Goal: Transaction & Acquisition: Purchase product/service

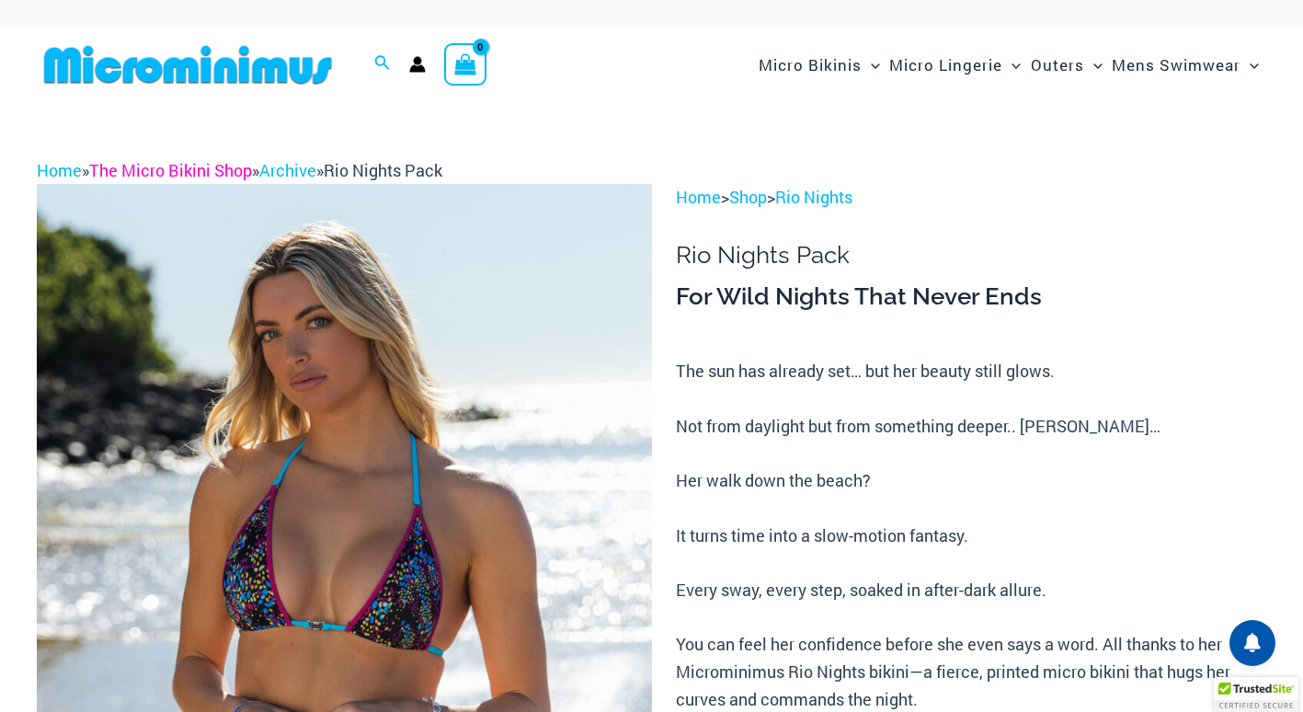
click at [217, 168] on link "The Micro Bikini Shop" at bounding box center [170, 170] width 163 height 22
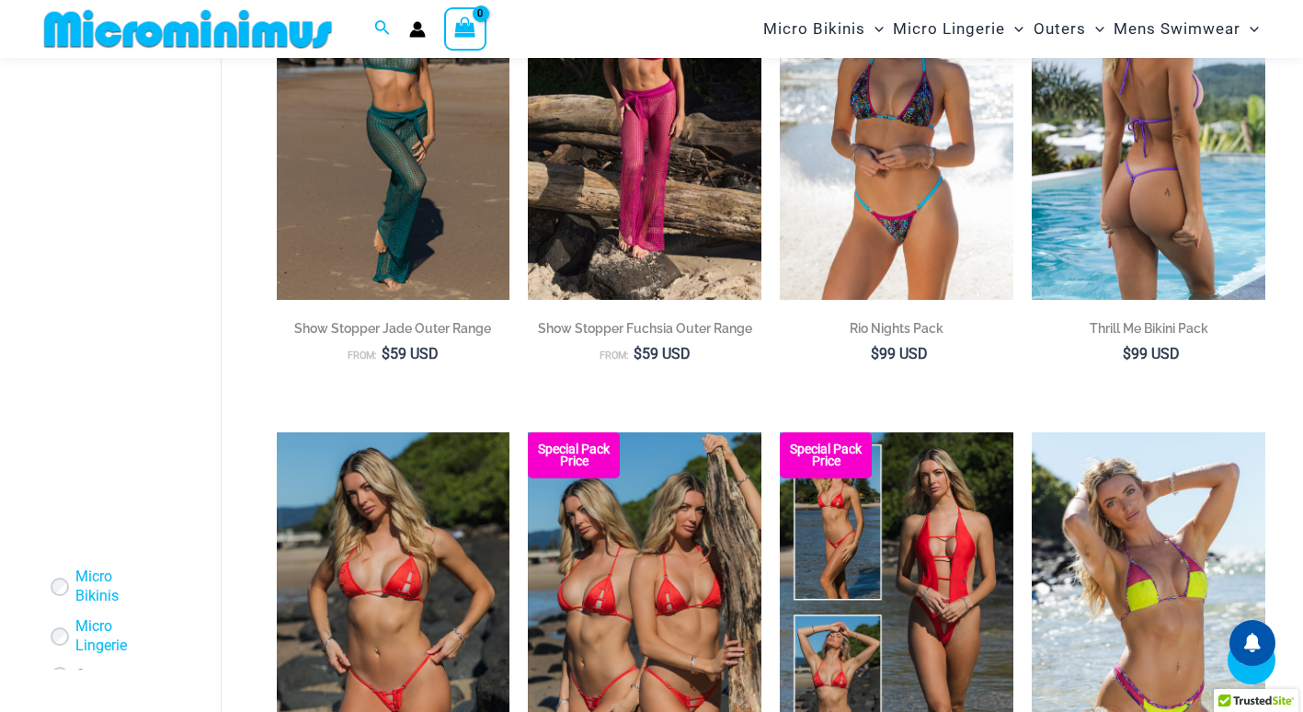
scroll to position [1365, 0]
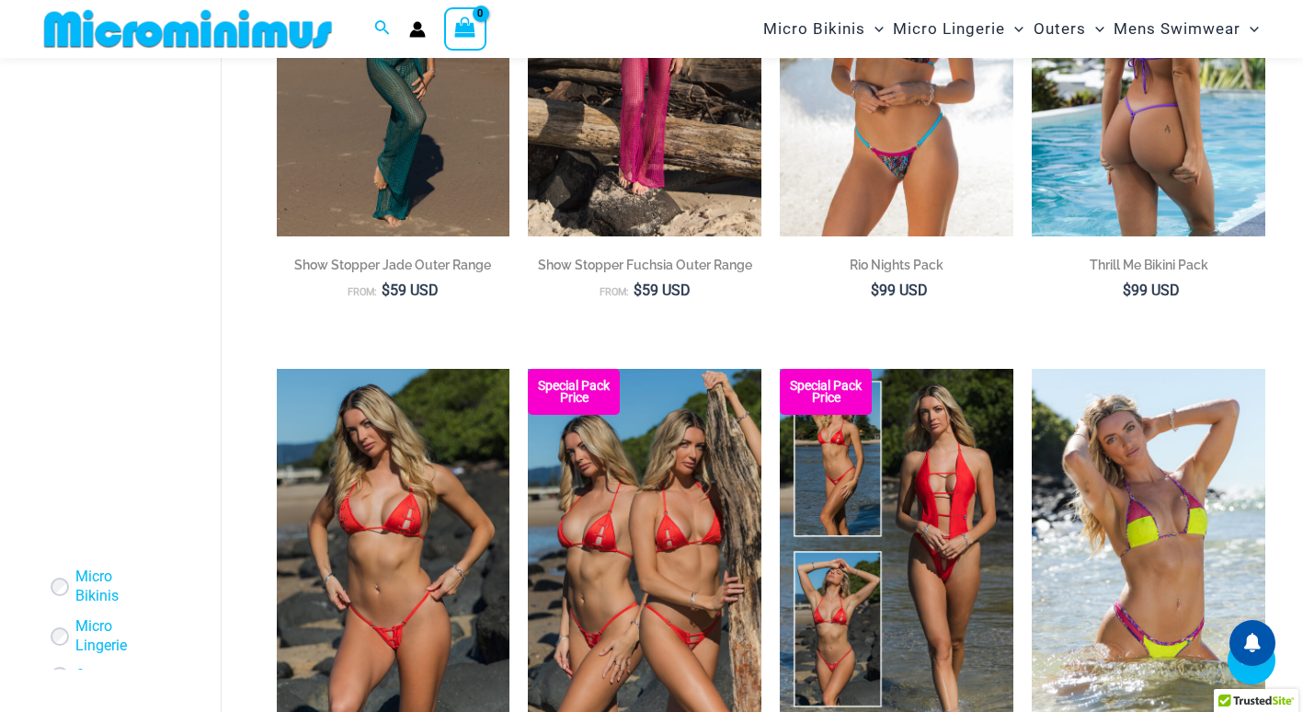
click at [1142, 159] on img at bounding box center [1149, 61] width 234 height 350
